Goal: Transaction & Acquisition: Purchase product/service

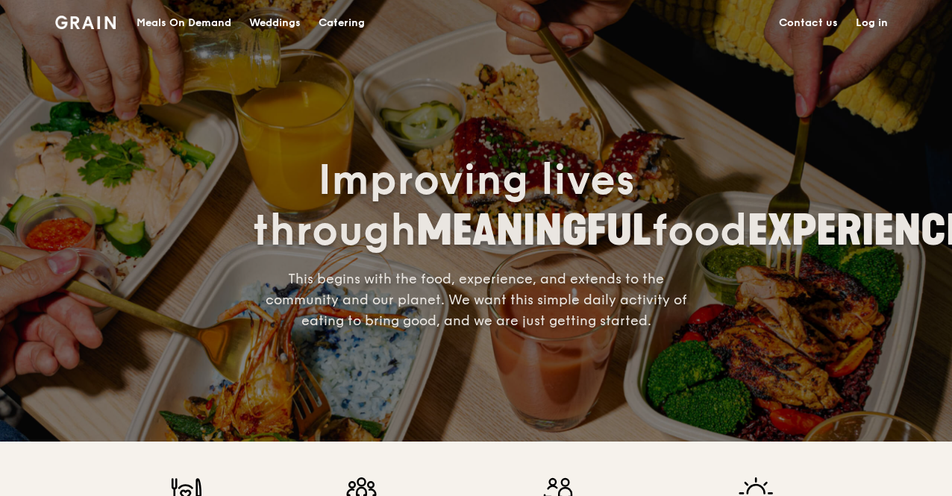
click at [209, 23] on div "Meals On Demand" at bounding box center [184, 23] width 95 height 45
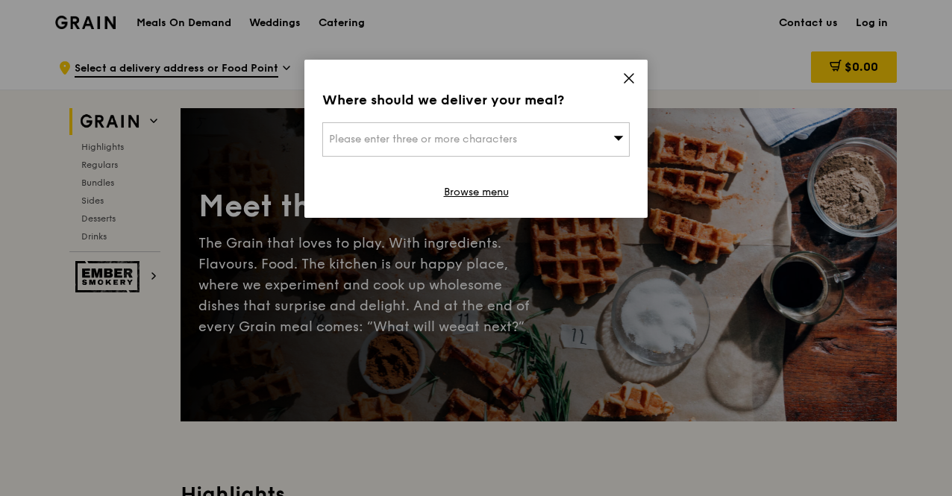
click at [557, 141] on div "Please enter three or more characters" at bounding box center [475, 139] width 307 height 34
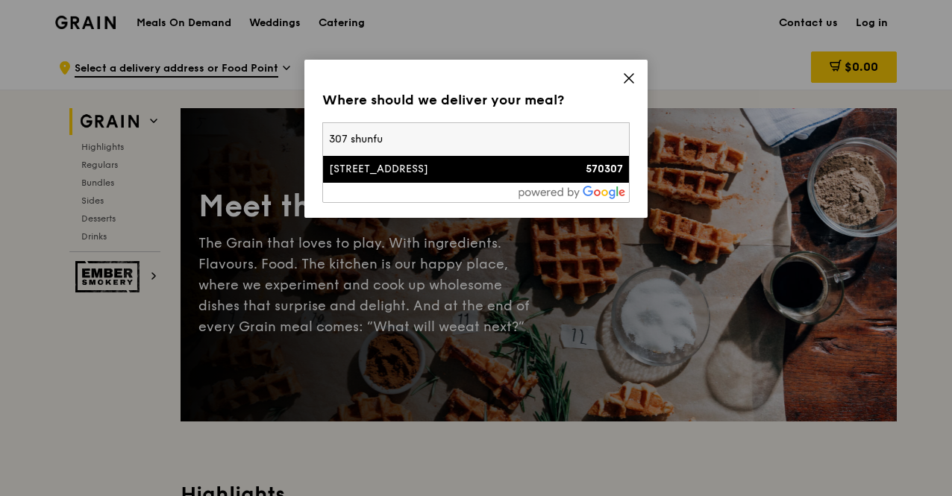
type input "307 shunfu"
click at [523, 165] on div "[STREET_ADDRESS]" at bounding box center [439, 169] width 221 height 15
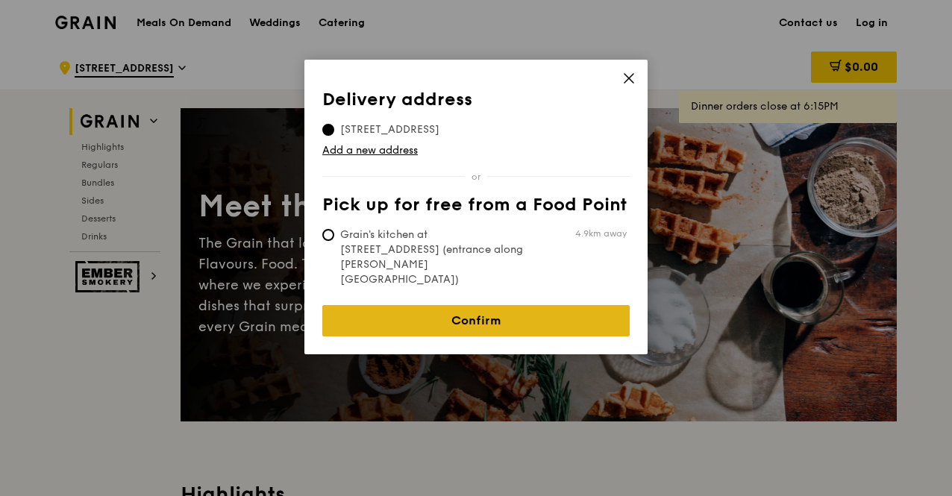
click at [548, 305] on link "Confirm" at bounding box center [475, 320] width 307 height 31
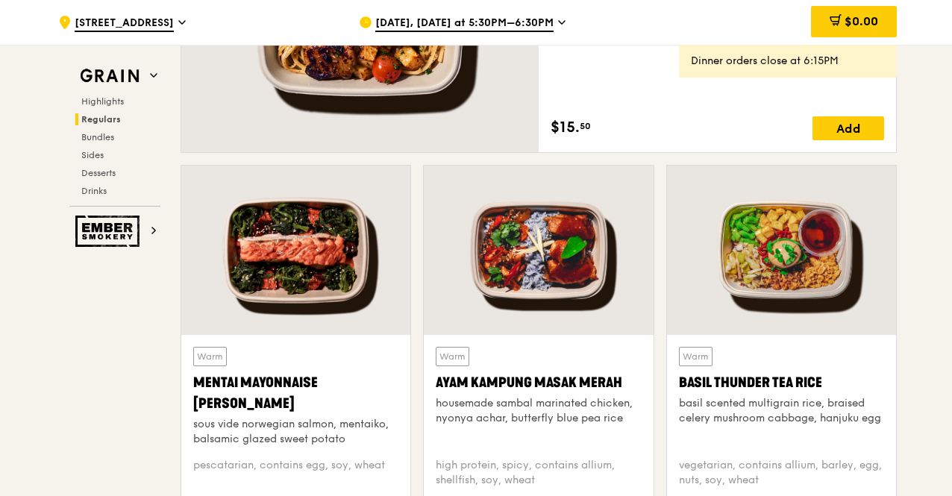
scroll to position [1268, 0]
